Goal: Navigation & Orientation: Find specific page/section

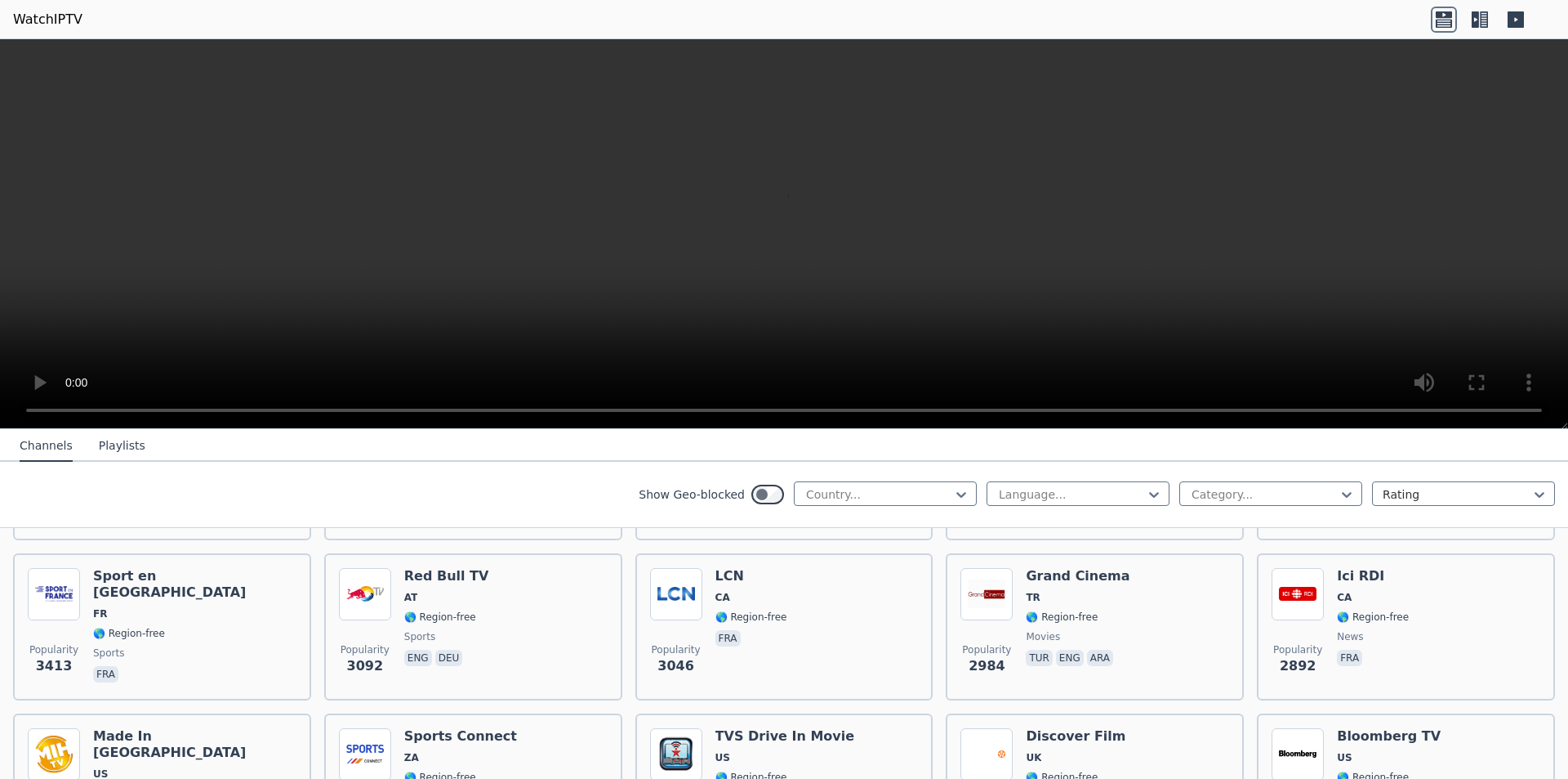
scroll to position [82, 0]
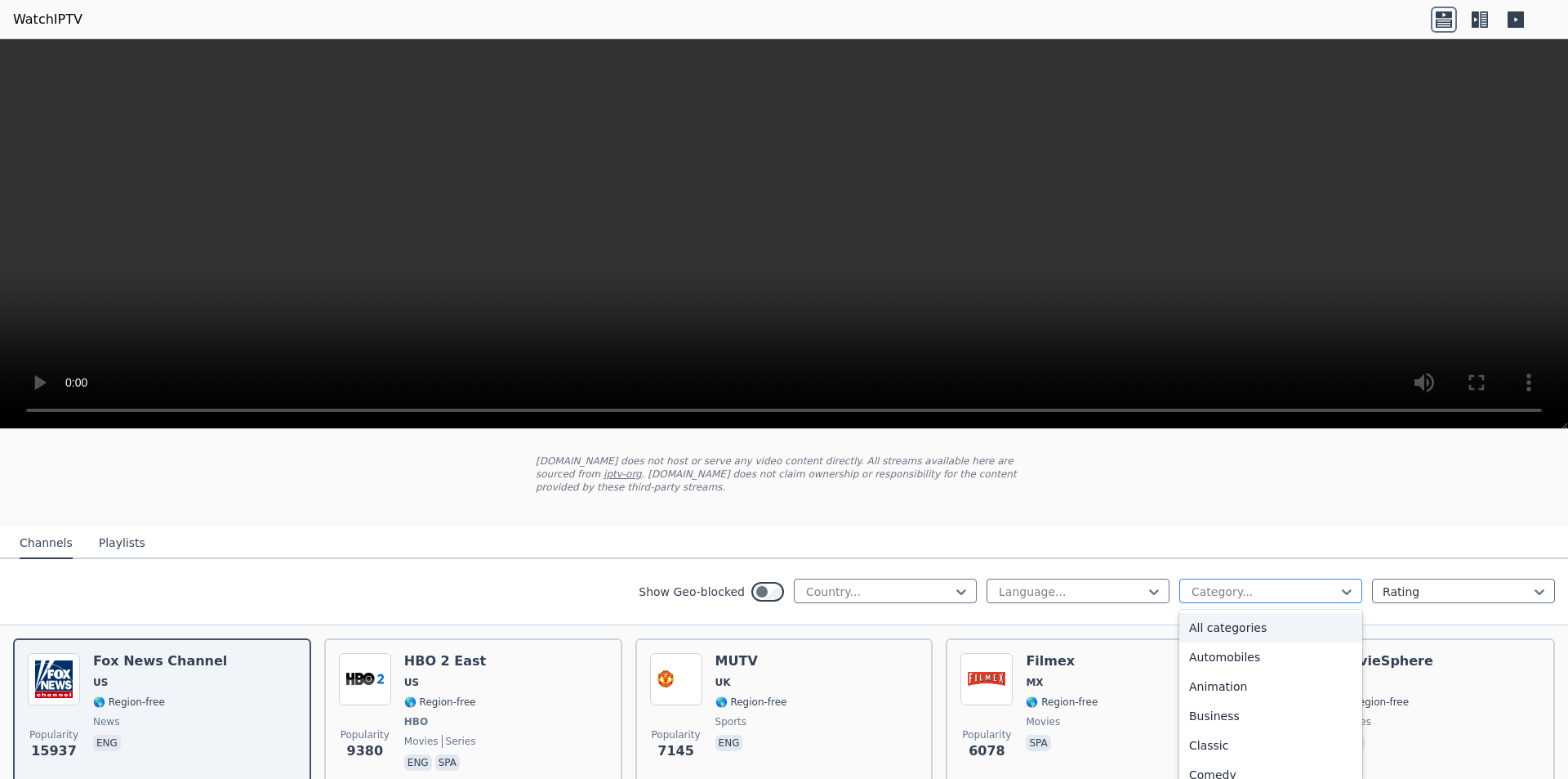
click at [1284, 584] on div at bounding box center [1265, 592] width 149 height 16
click at [1211, 694] on div "Sports" at bounding box center [1271, 709] width 183 height 30
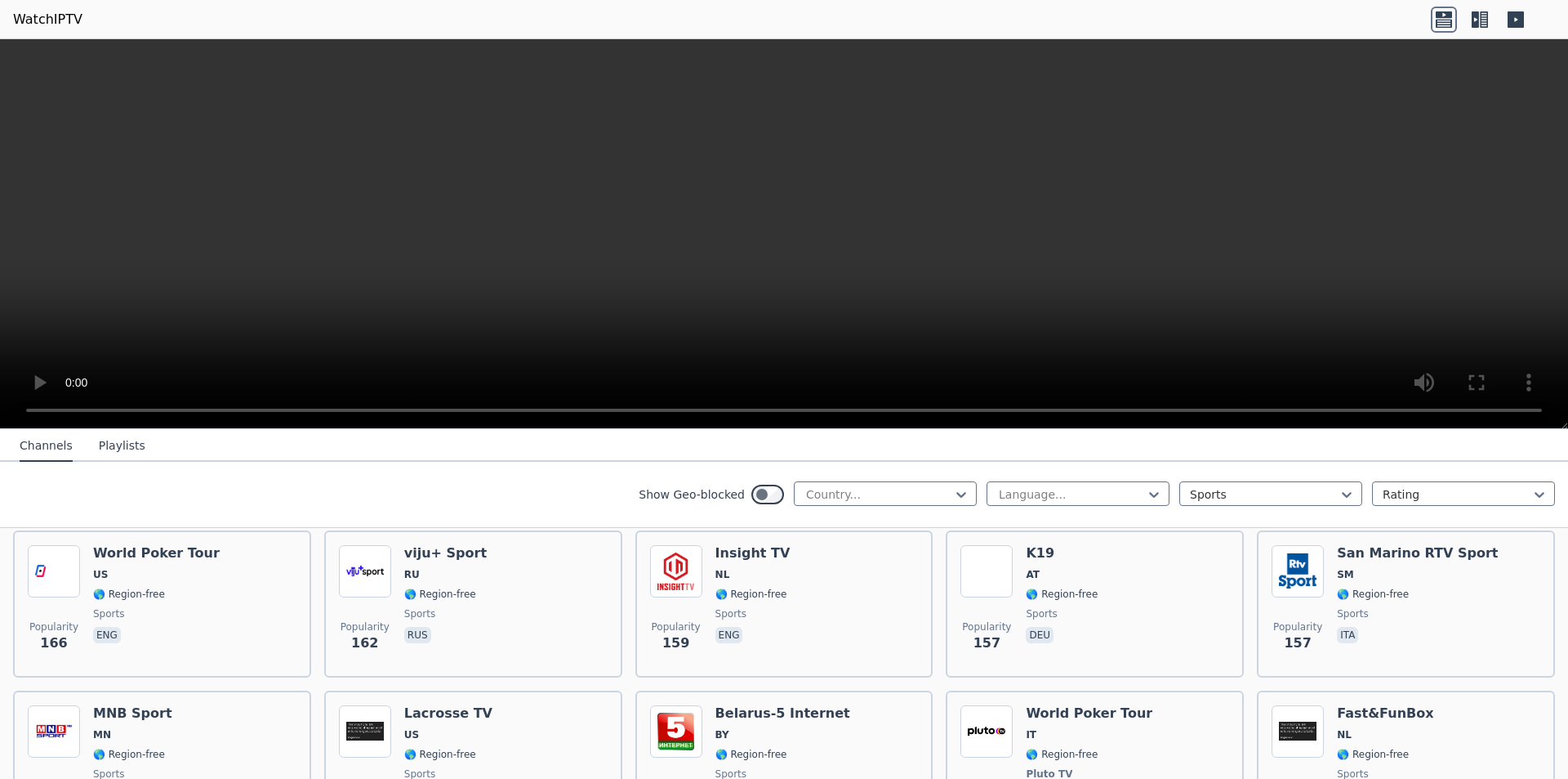
scroll to position [2943, 0]
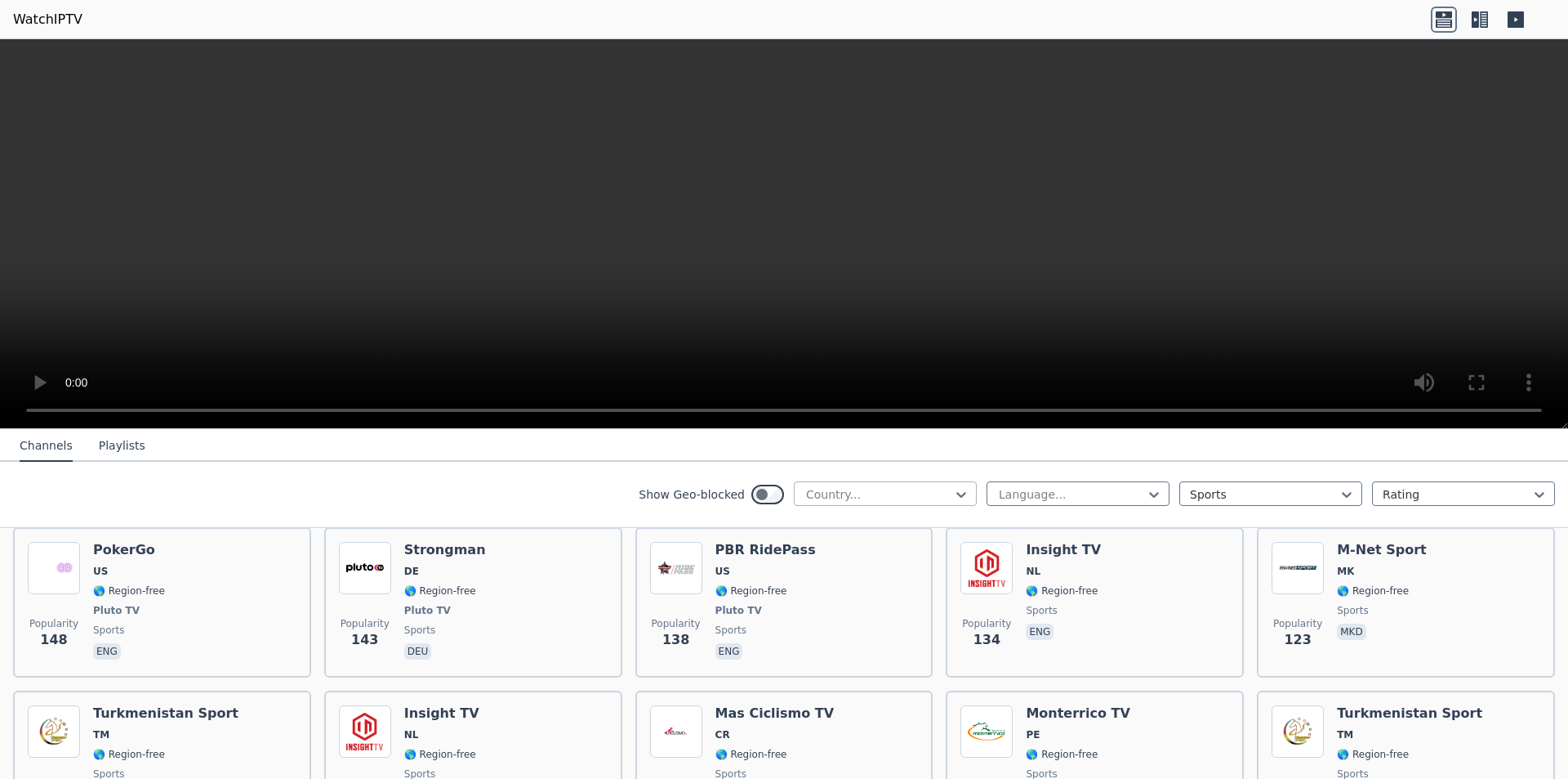
click at [849, 497] on div at bounding box center [879, 494] width 149 height 16
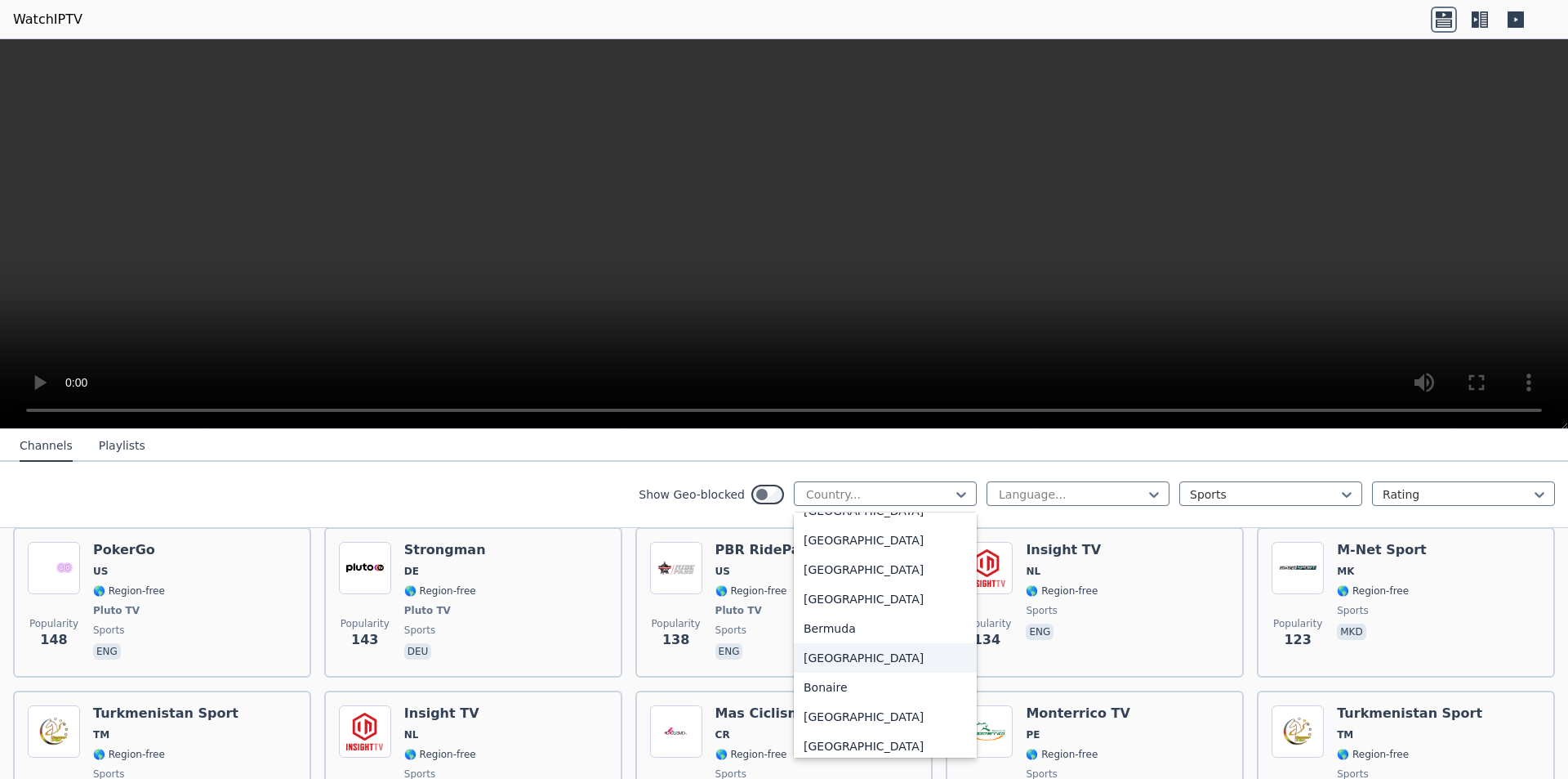
scroll to position [1063, 0]
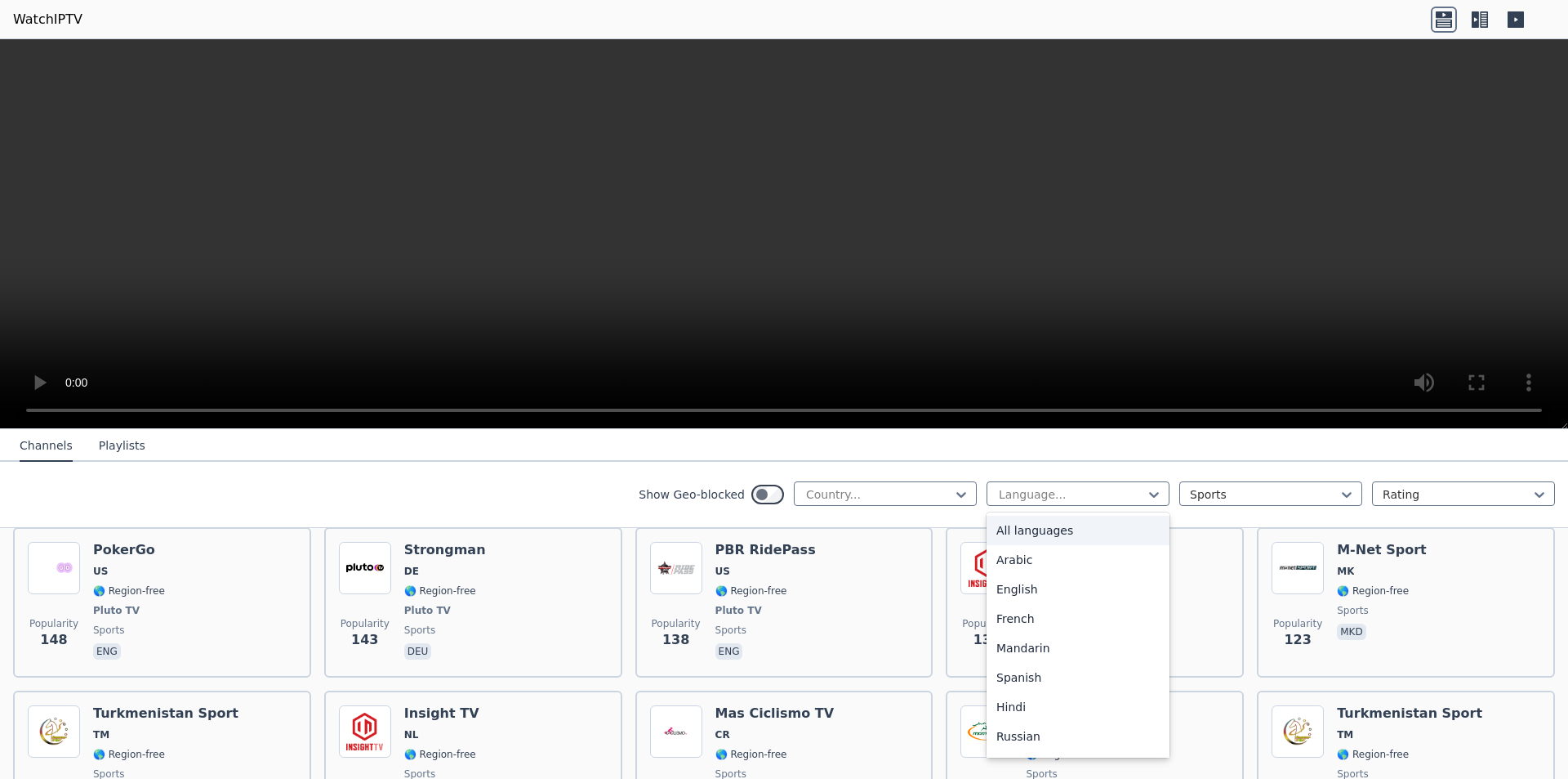
drag, startPoint x: 1030, startPoint y: 499, endPoint x: 1043, endPoint y: 511, distance: 17.7
click at [1028, 501] on div at bounding box center [1072, 494] width 149 height 16
click at [1262, 501] on div at bounding box center [1265, 494] width 149 height 16
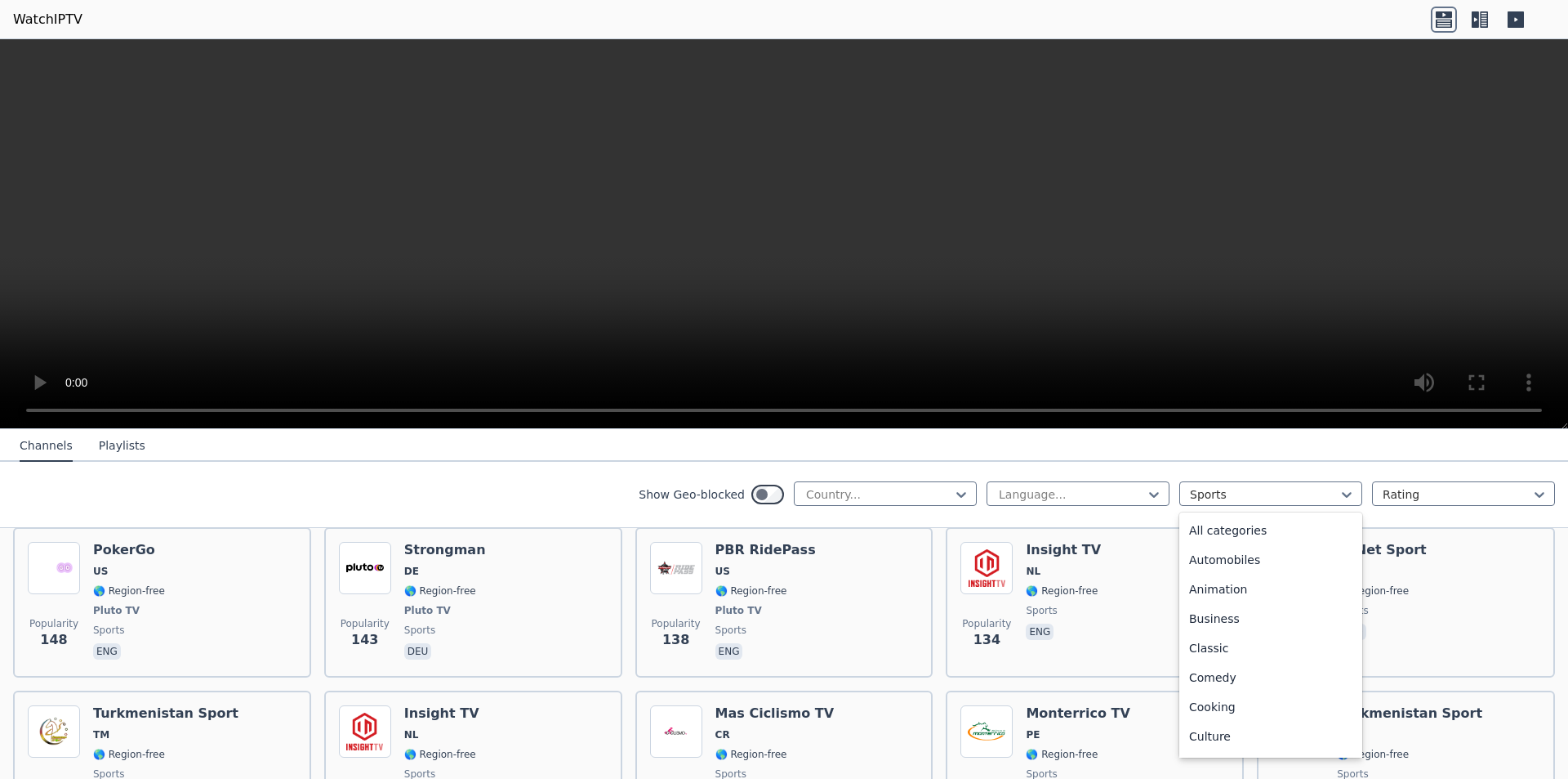
scroll to position [503, 0]
click at [1399, 505] on div "Rating" at bounding box center [1464, 493] width 183 height 25
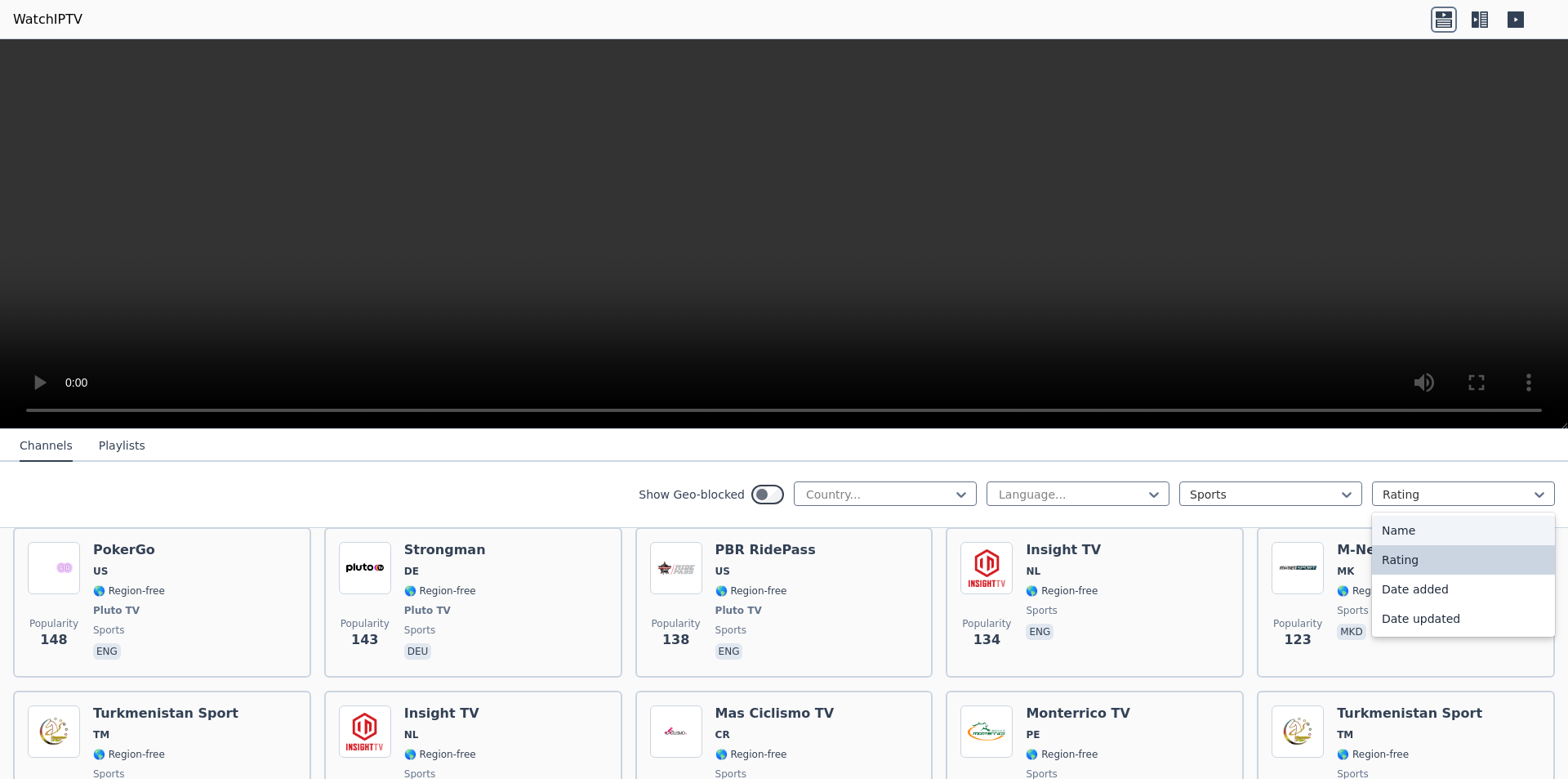
click at [808, 470] on div "Show Geo-blocked Country... Language... Sports 4 results available. Use Up and …" at bounding box center [784, 494] width 1568 height 67
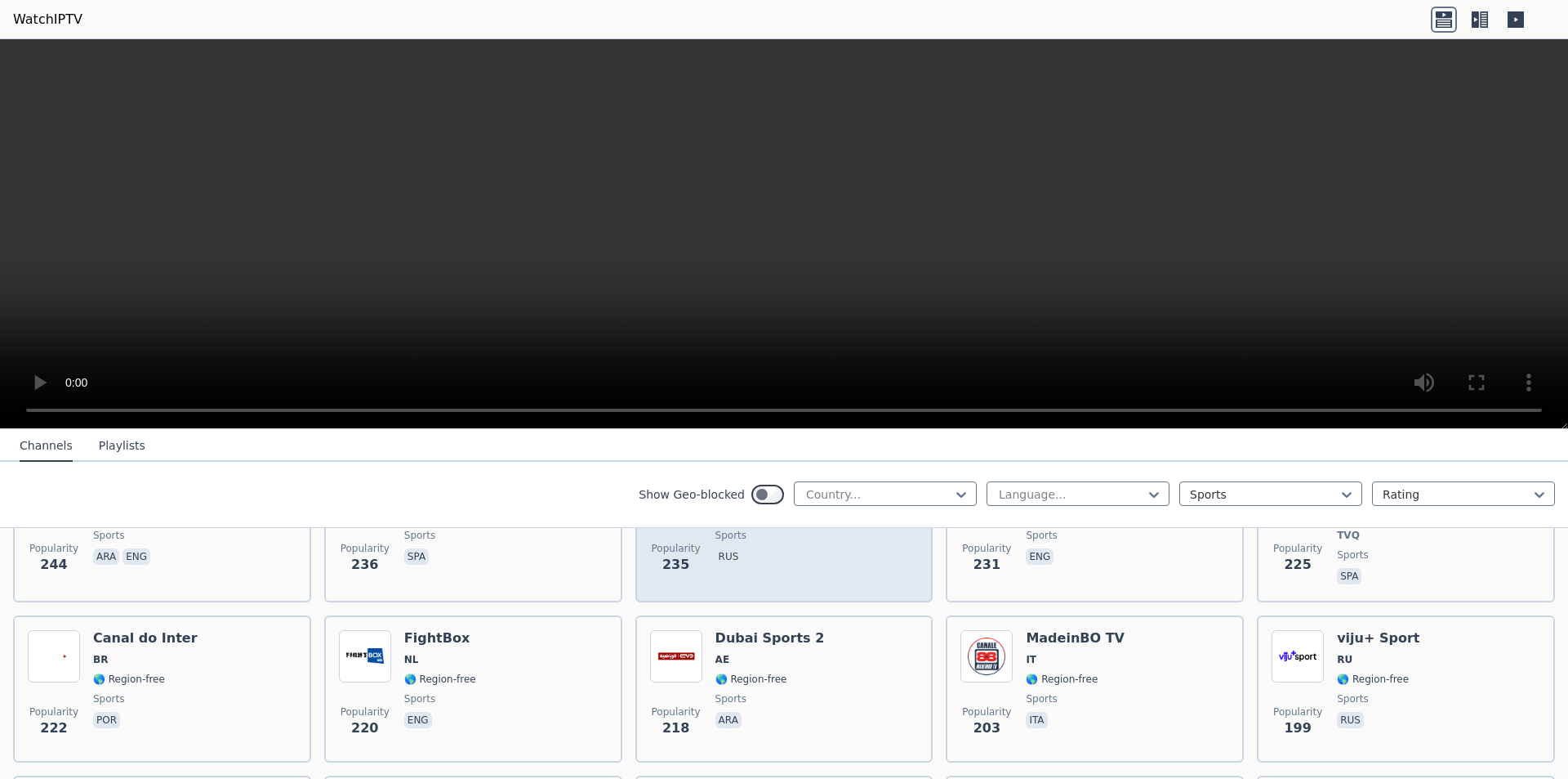
scroll to position [1799, 0]
